Goal: Check status

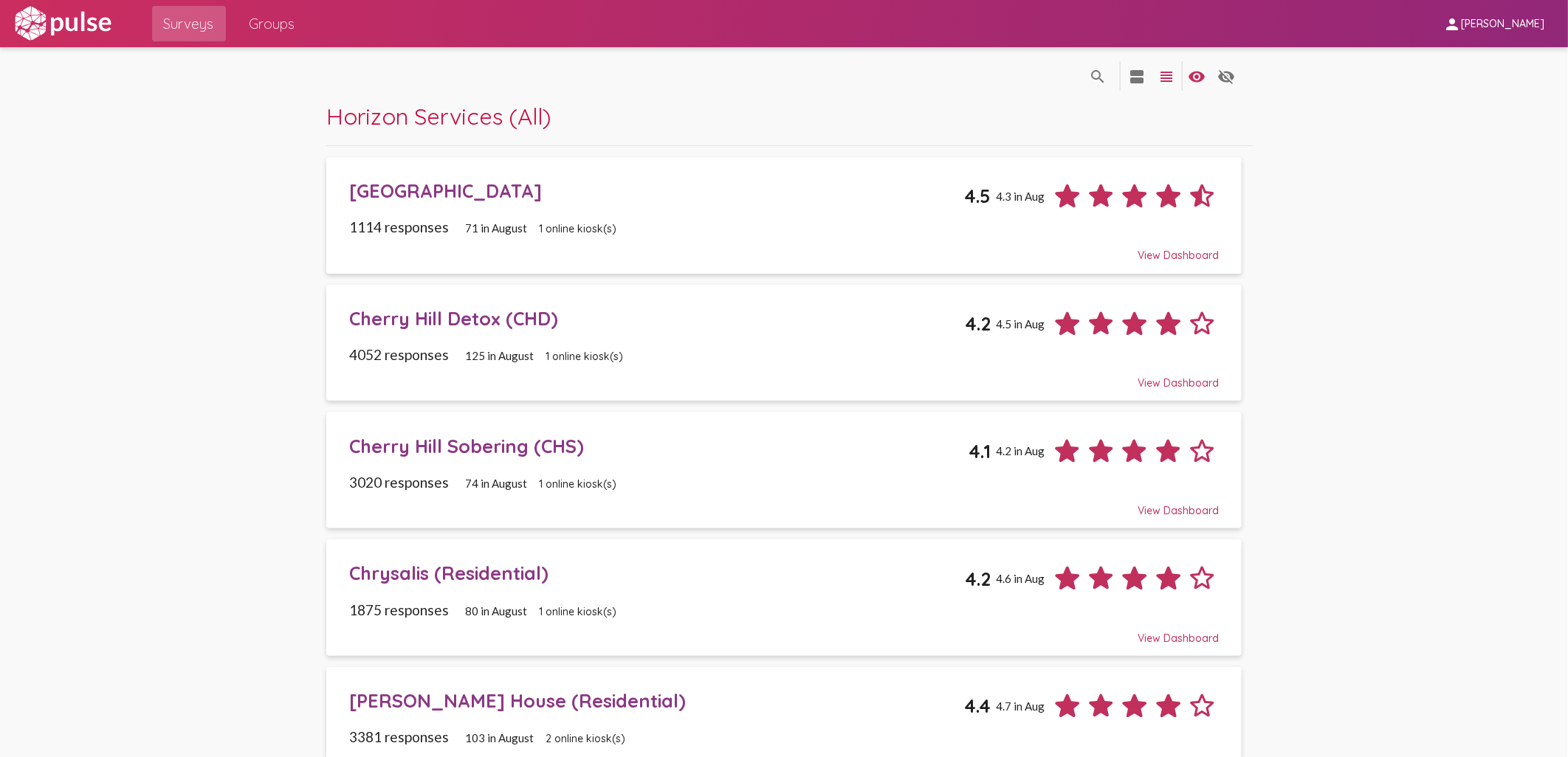
click at [448, 447] on div "Cherry Hill Sobering (CHS)" at bounding box center [658, 446] width 620 height 23
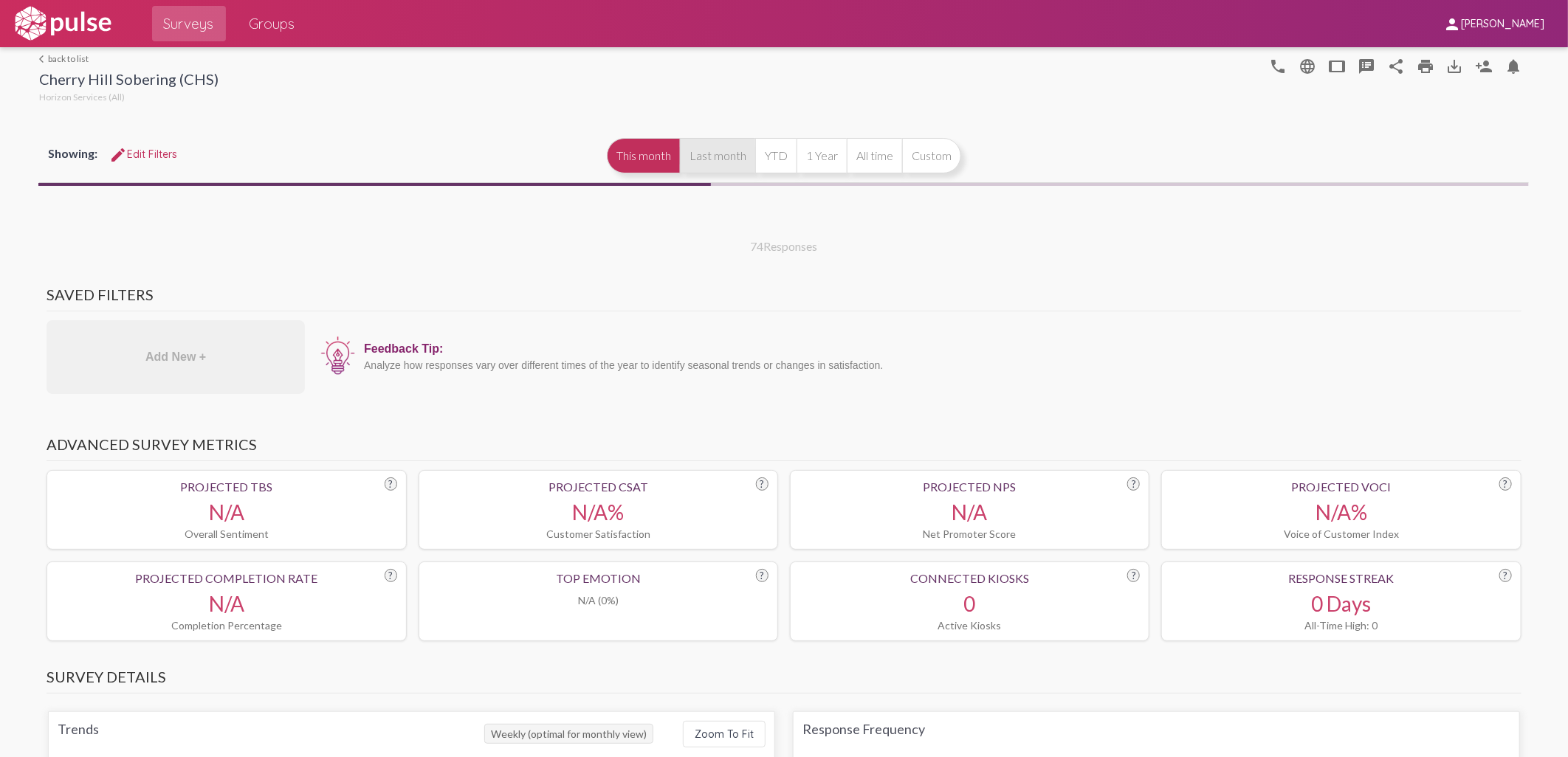
click at [708, 165] on button "Last month" at bounding box center [718, 156] width 76 height 35
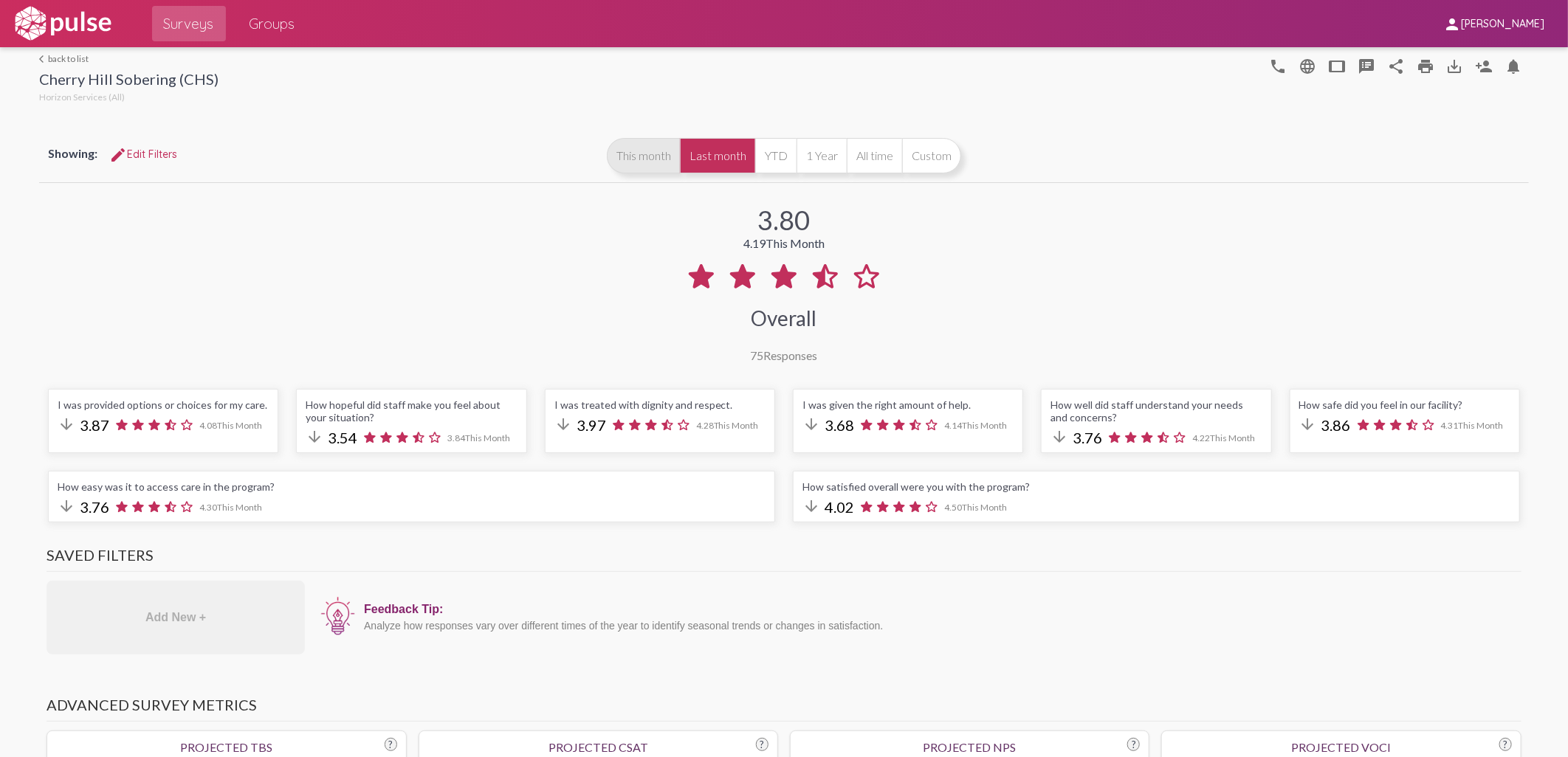
click at [640, 158] on button "This month" at bounding box center [643, 156] width 73 height 35
click at [729, 159] on button "Last month" at bounding box center [718, 156] width 76 height 35
